Goal: Transaction & Acquisition: Download file/media

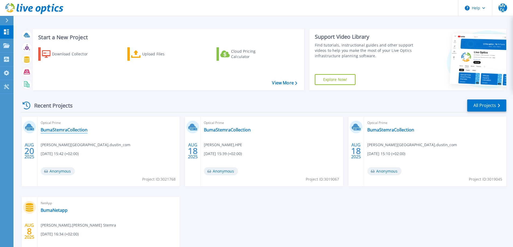
click at [67, 130] on link "BumaStemraCollection" at bounding box center [64, 129] width 47 height 5
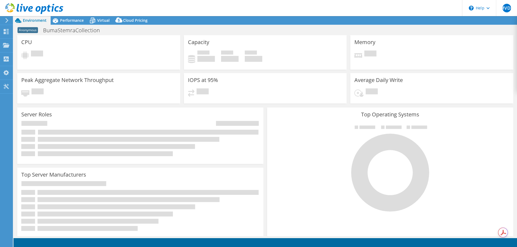
select select "USD"
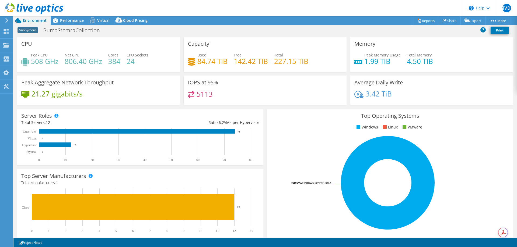
click at [38, 20] on span "Environment" at bounding box center [35, 20] width 24 height 5
click at [75, 22] on span "Performance" at bounding box center [72, 20] width 24 height 5
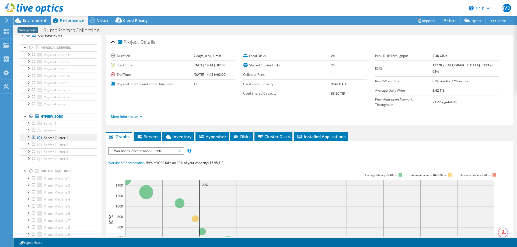
scroll to position [54, 0]
click at [137, 114] on link "More Information" at bounding box center [126, 116] width 31 height 5
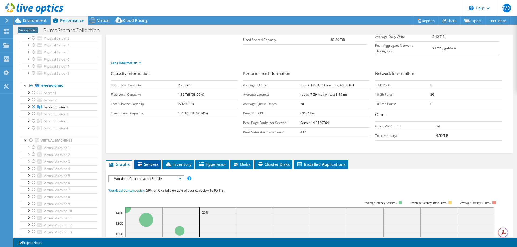
click at [147, 162] on span "Servers" at bounding box center [148, 164] width 22 height 5
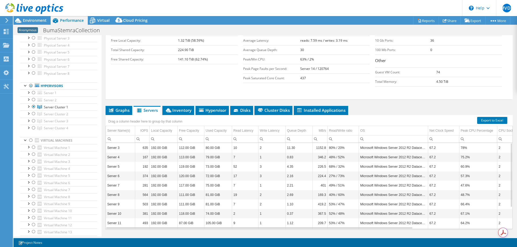
scroll to position [110, 0]
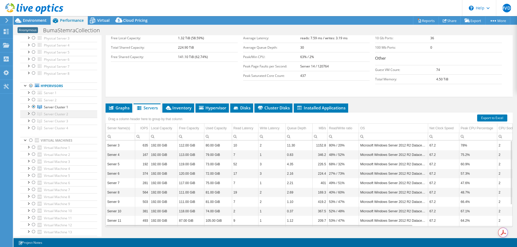
click at [33, 112] on div at bounding box center [33, 114] width 5 height 6
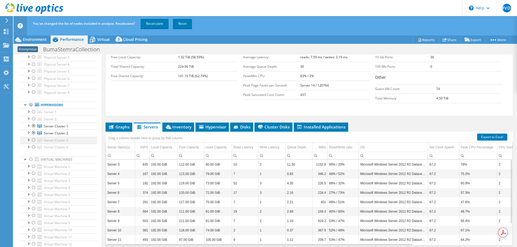
click at [32, 140] on div at bounding box center [33, 140] width 5 height 6
click at [32, 148] on div at bounding box center [33, 147] width 5 height 6
click at [161, 25] on link "Recalculate" at bounding box center [154, 24] width 28 height 10
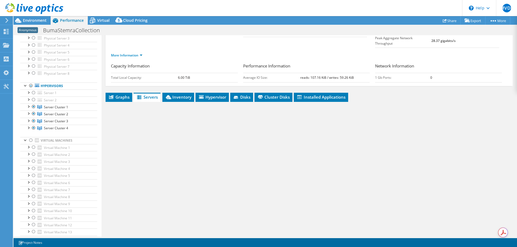
scroll to position [29, 0]
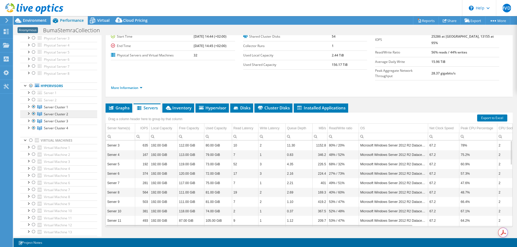
click at [51, 113] on span "Server Cluster 2" at bounding box center [56, 114] width 24 height 5
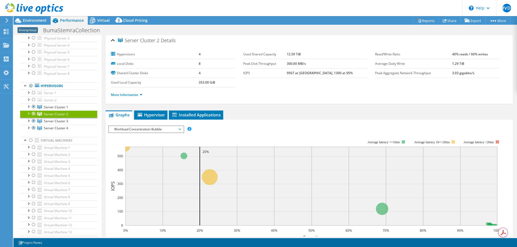
scroll to position [0, 0]
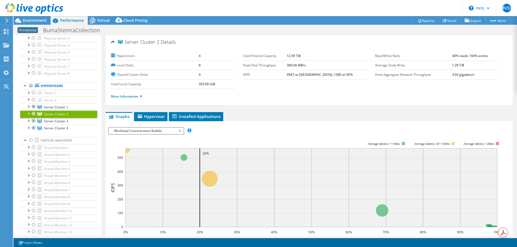
click at [54, 111] on link "Server Cluster 2" at bounding box center [58, 114] width 77 height 7
click at [29, 107] on div at bounding box center [28, 106] width 5 height 5
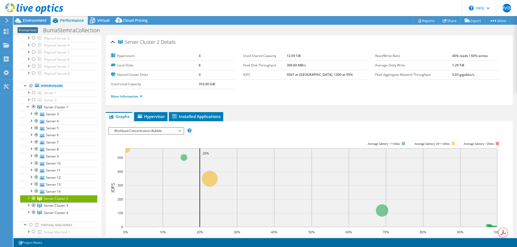
click at [53, 199] on span "Server Cluster 2" at bounding box center [56, 198] width 24 height 5
click at [142, 97] on link "More Information" at bounding box center [126, 96] width 31 height 5
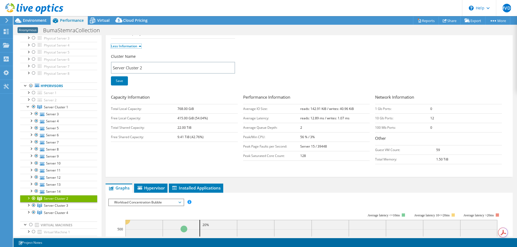
scroll to position [27, 0]
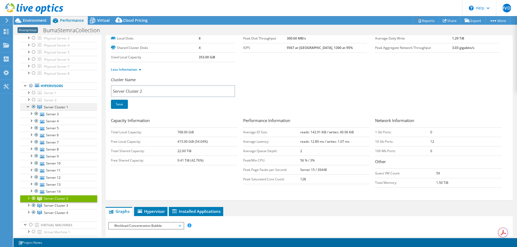
click at [26, 106] on div at bounding box center [28, 106] width 5 height 5
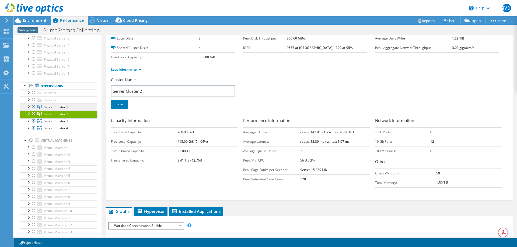
click at [52, 106] on span "Server Cluster 1" at bounding box center [56, 107] width 24 height 5
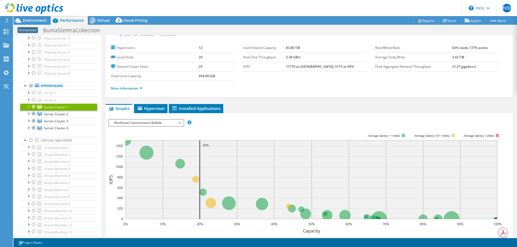
scroll to position [0, 0]
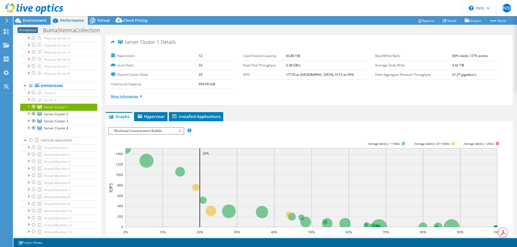
click at [140, 97] on link "More Information" at bounding box center [126, 96] width 31 height 5
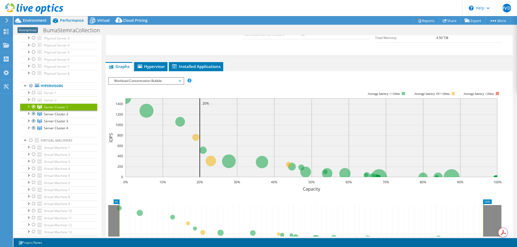
scroll to position [215, 0]
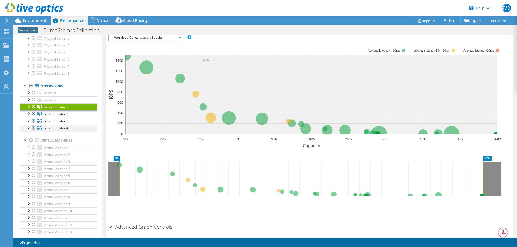
click at [28, 128] on div at bounding box center [28, 127] width 5 height 5
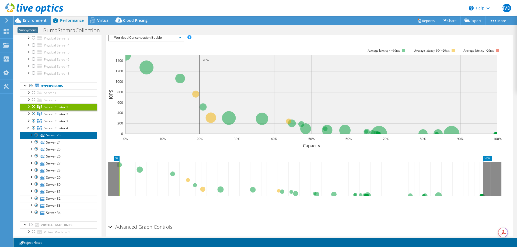
click at [55, 135] on link "Server 23" at bounding box center [58, 135] width 77 height 7
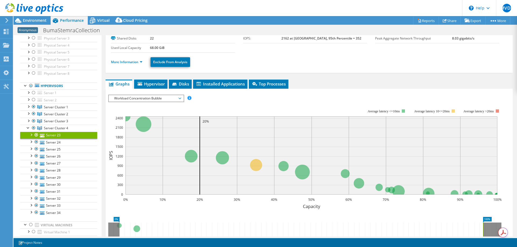
scroll to position [0, 0]
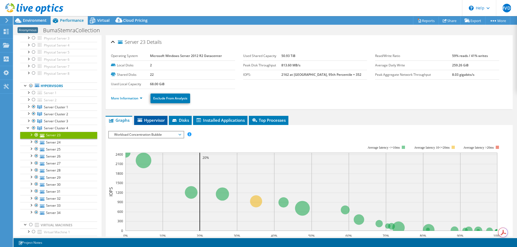
click at [151, 120] on span "Hypervisor" at bounding box center [151, 120] width 28 height 5
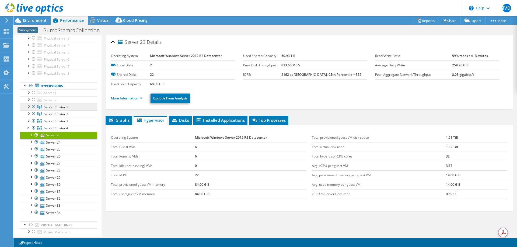
click at [62, 106] on span "Server Cluster 1" at bounding box center [56, 107] width 24 height 5
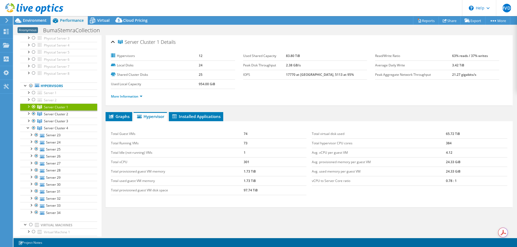
click at [62, 106] on span "Server Cluster 1" at bounding box center [56, 107] width 24 height 5
click at [59, 108] on span "Server Cluster 1" at bounding box center [56, 107] width 24 height 5
click at [33, 17] on div at bounding box center [31, 9] width 63 height 18
click at [35, 19] on span "Environment" at bounding box center [35, 20] width 24 height 5
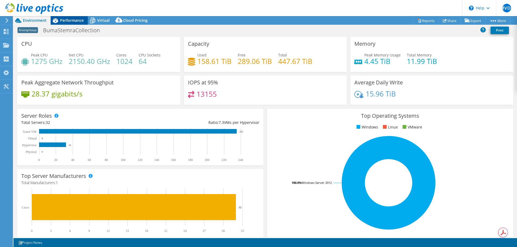
click at [75, 20] on span "Performance" at bounding box center [72, 20] width 24 height 5
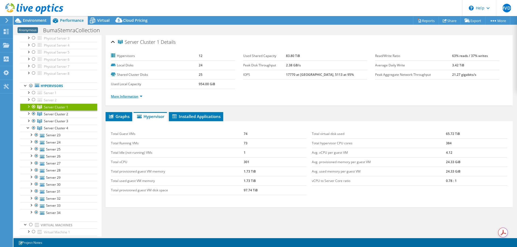
click at [139, 96] on link "More Information" at bounding box center [126, 96] width 31 height 5
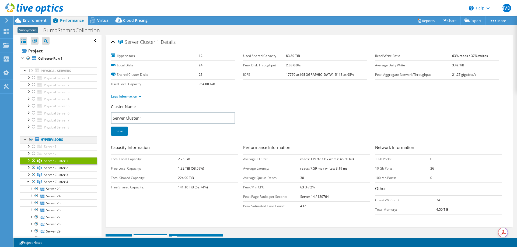
click at [30, 140] on div at bounding box center [30, 139] width 5 height 6
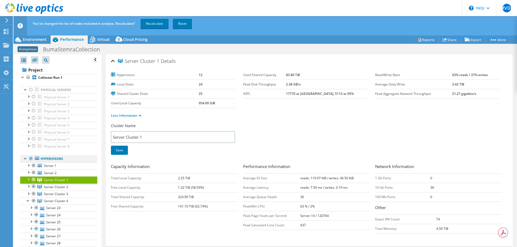
click at [31, 160] on div at bounding box center [30, 159] width 5 height 6
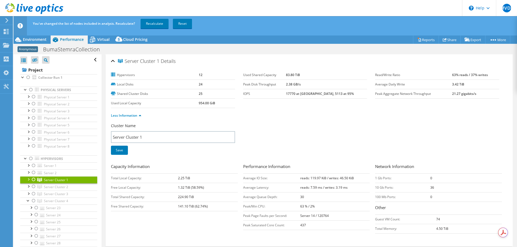
click at [31, 180] on div at bounding box center [33, 179] width 5 height 6
click at [33, 186] on div at bounding box center [33, 186] width 5 height 6
click at [33, 194] on div at bounding box center [33, 194] width 5 height 6
click at [34, 202] on div at bounding box center [33, 201] width 5 height 6
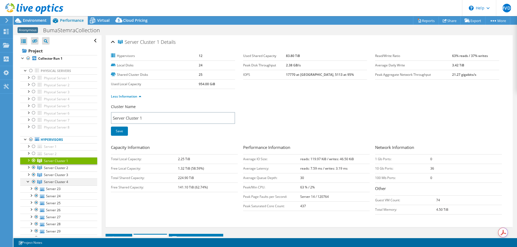
click at [27, 183] on div at bounding box center [28, 181] width 5 height 5
click at [101, 18] on span "Virtual" at bounding box center [103, 20] width 12 height 5
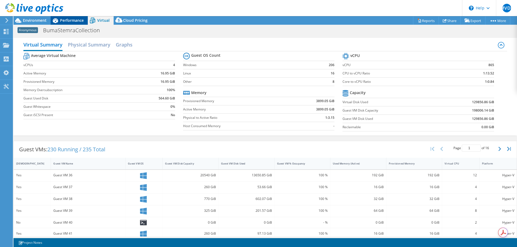
click at [72, 19] on span "Performance" at bounding box center [72, 20] width 24 height 5
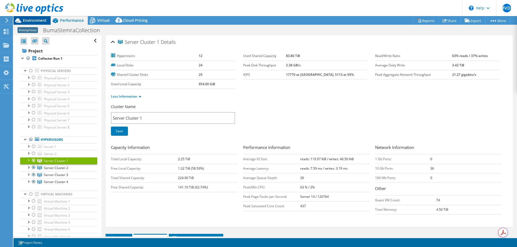
click at [33, 18] on span "Environment" at bounding box center [35, 20] width 24 height 5
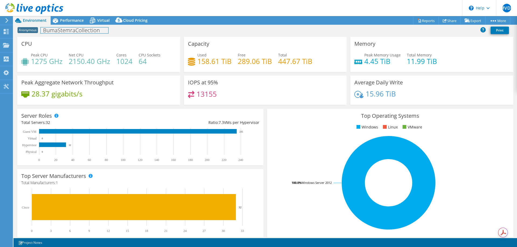
click at [56, 29] on h1 "BumaStemraCollection" at bounding box center [75, 30] width 68 height 6
click at [26, 29] on span "Anonymous" at bounding box center [27, 30] width 20 height 6
click at [73, 20] on span "Performance" at bounding box center [72, 20] width 24 height 5
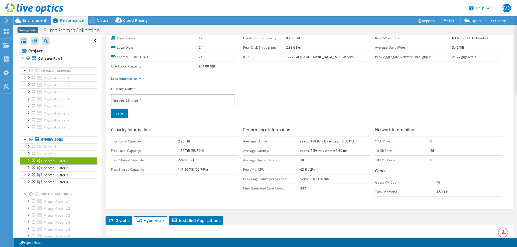
scroll to position [27, 0]
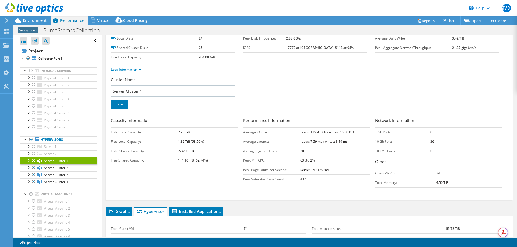
click at [140, 70] on link "Less Information" at bounding box center [126, 69] width 30 height 5
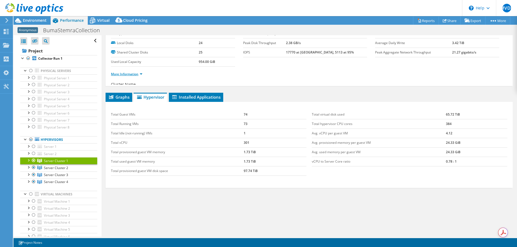
scroll to position [19, 0]
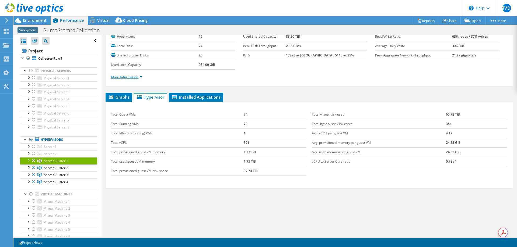
click at [142, 76] on link "More Information" at bounding box center [126, 77] width 31 height 5
click at [59, 169] on span "Server Cluster 2" at bounding box center [56, 168] width 24 height 5
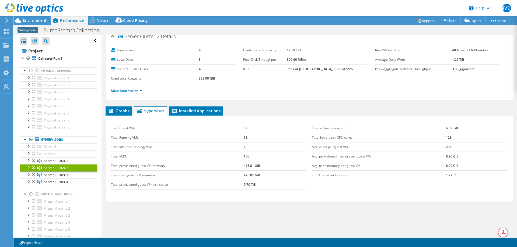
scroll to position [0, 0]
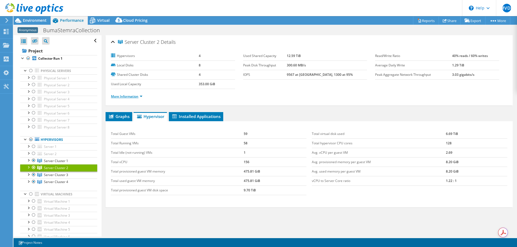
click at [142, 96] on link "More Information" at bounding box center [126, 96] width 31 height 5
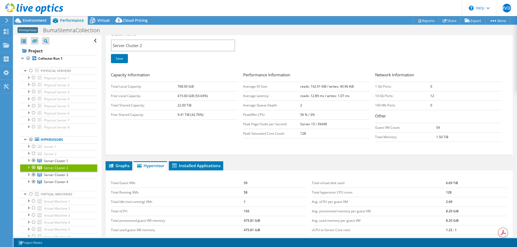
scroll to position [81, 0]
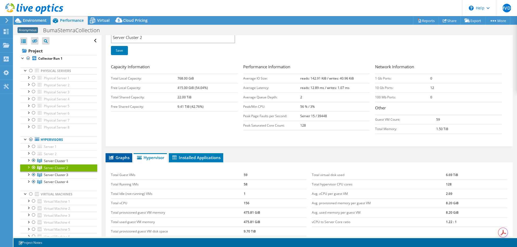
click at [124, 159] on span "Graphs" at bounding box center [118, 157] width 21 height 5
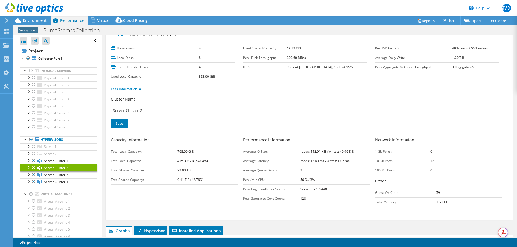
scroll to position [0, 0]
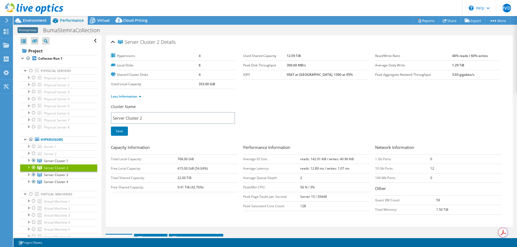
click at [30, 167] on div at bounding box center [28, 166] width 5 height 5
click at [422, 21] on link "Reports" at bounding box center [426, 20] width 26 height 8
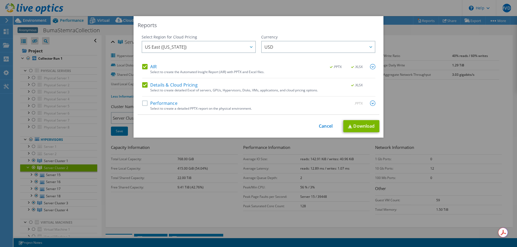
click at [143, 103] on label "Performance" at bounding box center [159, 103] width 35 height 5
click at [0, 0] on input "Performance" at bounding box center [0, 0] width 0 height 0
click at [352, 126] on link "Download" at bounding box center [361, 126] width 36 height 12
